Goal: Task Accomplishment & Management: Complete application form

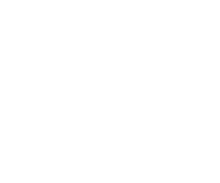
click at [0, 0] on html at bounding box center [0, 0] width 0 height 0
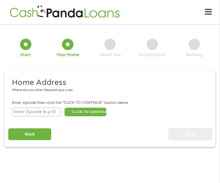
scroll to position [3, 0]
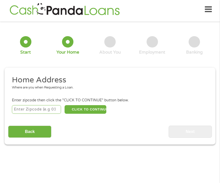
click at [42, 111] on input "number" at bounding box center [36, 109] width 49 height 9
type input "77381"
click at [87, 108] on button "CLICK TO CONTINUE" at bounding box center [85, 109] width 42 height 9
type input "77381"
type input "Spring"
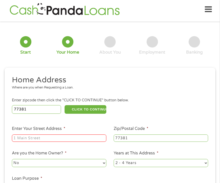
click at [76, 139] on input "Enter Your Street Address *" at bounding box center [59, 138] width 94 height 8
type input "26 W Mistybreeze Cir"
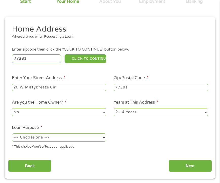
scroll to position [60, 0]
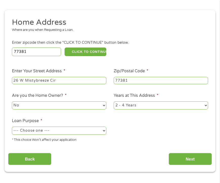
click at [103, 131] on select "--- Choose one --- Pay Bills Debt Consolidation Home Improvement Major Purchase…" at bounding box center [59, 131] width 94 height 8
select select "other"
click at [12, 127] on select "--- Choose one --- Pay Bills Debt Consolidation Home Improvement Major Purchase…" at bounding box center [59, 131] width 94 height 8
click at [194, 160] on input "Next" at bounding box center [189, 159] width 43 height 12
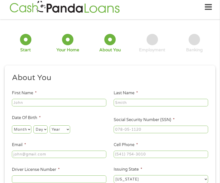
scroll to position [2, 2]
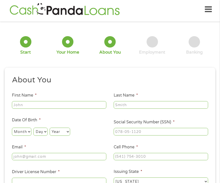
click at [62, 108] on input "First Name *" at bounding box center [59, 105] width 94 height 8
type input "[PERSON_NAME]"
type input "[EMAIL_ADDRESS][DOMAIN_NAME]"
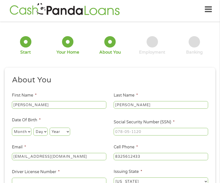
type input "[PHONE_NUMBER]"
click at [28, 133] on select "Month 1 2 3 4 5 6 7 8 9 10 11 12" at bounding box center [21, 132] width 19 height 8
select select "7"
click at [12, 128] on select "Month 1 2 3 4 5 6 7 8 9 10 11 12" at bounding box center [21, 132] width 19 height 8
click at [45, 132] on select "Day 1 2 3 4 5 6 7 8 9 10 11 12 13 14 15 16 17 18 19 20 21 22 23 24 25 26 27 28 …" at bounding box center [40, 132] width 14 height 8
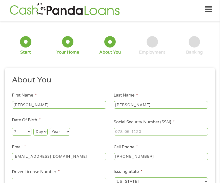
select select "2"
click at [33, 128] on select "Day 1 2 3 4 5 6 7 8 9 10 11 12 13 14 15 16 17 18 19 20 21 22 23 24 25 26 27 28 …" at bounding box center [40, 132] width 14 height 8
click at [68, 131] on select "Year [DATE] 2006 2005 2004 2003 2002 2001 2000 1999 1998 1997 1996 1995 1994 19…" at bounding box center [60, 132] width 20 height 8
select select "1969"
click at [50, 128] on select "Year [DATE] 2006 2005 2004 2003 2002 2001 2000 1999 1998 1997 1996 1995 1994 19…" at bounding box center [60, 132] width 20 height 8
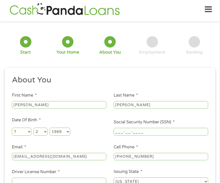
click at [143, 129] on input "___-__-____" at bounding box center [160, 132] width 94 height 8
type input "463-63-1006"
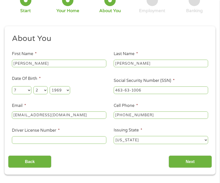
scroll to position [45, 0]
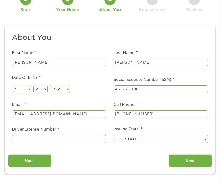
click at [52, 136] on input "Driver License Number *" at bounding box center [59, 139] width 94 height 8
type input "13558197"
click at [191, 157] on input "Next" at bounding box center [189, 160] width 43 height 12
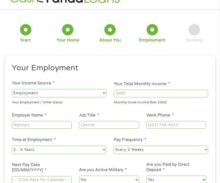
scroll to position [15, 0]
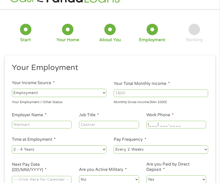
click at [158, 125] on input "(___) ___-____" at bounding box center [176, 125] width 60 height 8
type input "[PHONE_NUMBER]"
click at [174, 139] on li "Pay Frequency * --- Choose one --- Every 2 Weeks Every Week Monthly Semi-Monthly" at bounding box center [161, 145] width 102 height 18
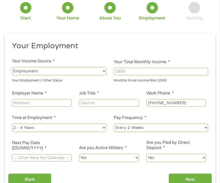
scroll to position [41, 0]
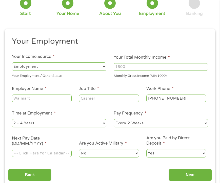
click at [52, 99] on input "Employer Name *" at bounding box center [42, 98] width 60 height 8
type input "High Energy Lighting"
click at [106, 100] on input "Job Title *" at bounding box center [109, 98] width 60 height 8
type input "NTL Sales MGR"
click at [104, 124] on select "--- Choose one --- 1 Year or less 1 - 2 Years 2 - 4 Years Over 4 Years" at bounding box center [59, 123] width 94 height 8
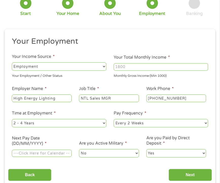
select select "60months"
click at [12, 119] on select "--- Choose one --- 1 Year or less 1 - 2 Years 2 - 4 Years Over 4 Years" at bounding box center [59, 123] width 94 height 8
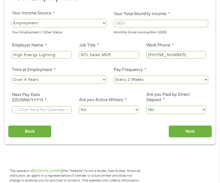
scroll to position [87, 0]
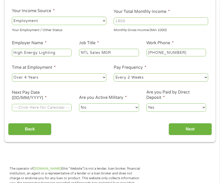
click at [50, 109] on input "Next Pay Date (DD/MM/YYYY) *" at bounding box center [42, 108] width 60 height 8
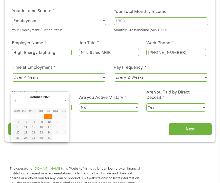
type input "[DATE]"
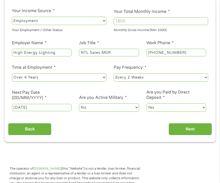
click at [137, 107] on select "No Yes" at bounding box center [109, 107] width 60 height 8
select select "1"
click at [79, 103] on select "No Yes" at bounding box center [109, 107] width 60 height 8
click at [185, 128] on input "Next" at bounding box center [189, 129] width 43 height 12
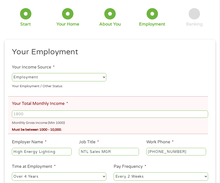
scroll to position [61, 0]
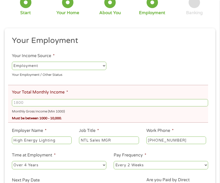
click at [38, 103] on input "Your Total Monthly Income *" at bounding box center [110, 103] width 196 height 8
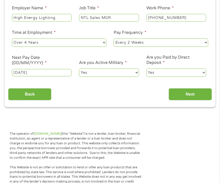
scroll to position [186, 0]
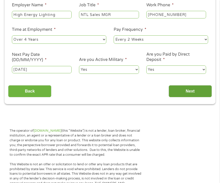
type input "3900"
click at [190, 92] on input "Next" at bounding box center [189, 91] width 43 height 12
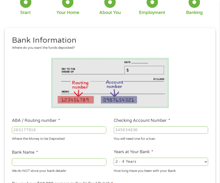
scroll to position [58, 0]
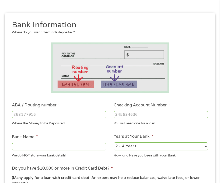
click at [46, 115] on input "ABA / Routing number *" at bounding box center [59, 115] width 94 height 8
type input "113008465"
type input "WOODFOREST NATIONAL BANK"
type input "113008465"
click at [145, 116] on input "Checking Account Number *" at bounding box center [160, 115] width 94 height 8
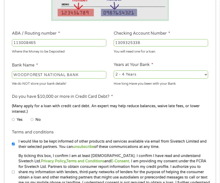
scroll to position [130, 0]
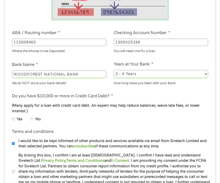
type input "1309325338"
click at [33, 119] on input "No" at bounding box center [32, 119] width 3 height 6
radio input "true"
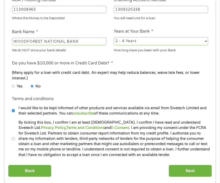
scroll to position [180, 0]
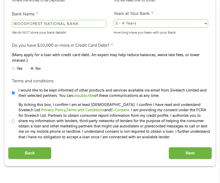
click at [14, 121] on input "By ticking this box, I confirm I am at least [DEMOGRAPHIC_DATA]. I confirm I ha…" at bounding box center [13, 121] width 3 height 6
checkbox input "true"
click at [195, 153] on input "Next" at bounding box center [189, 153] width 43 height 12
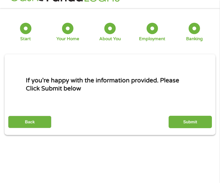
scroll to position [3, 0]
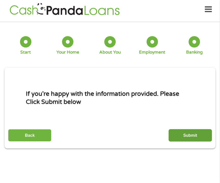
click at [192, 133] on input "Submit" at bounding box center [189, 135] width 43 height 12
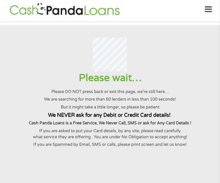
scroll to position [0, 0]
